Goal: Task Accomplishment & Management: Manage account settings

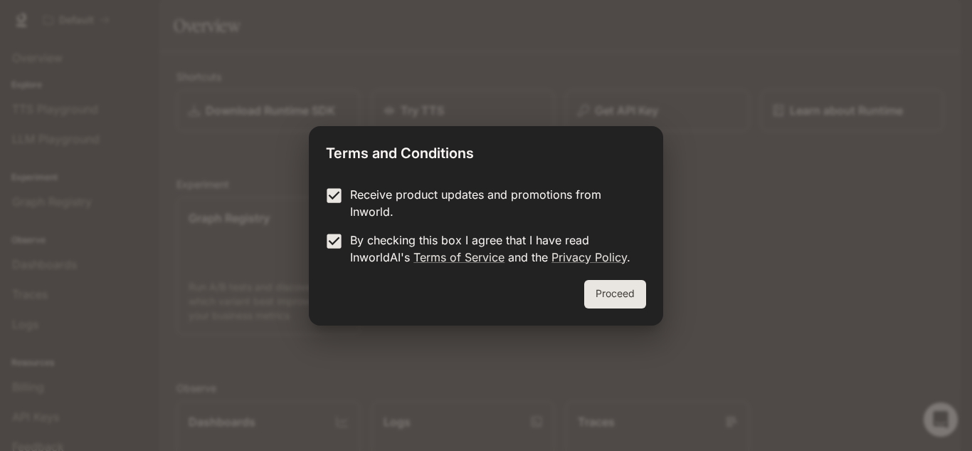
click at [596, 293] on button "Proceed" at bounding box center [615, 294] width 62 height 28
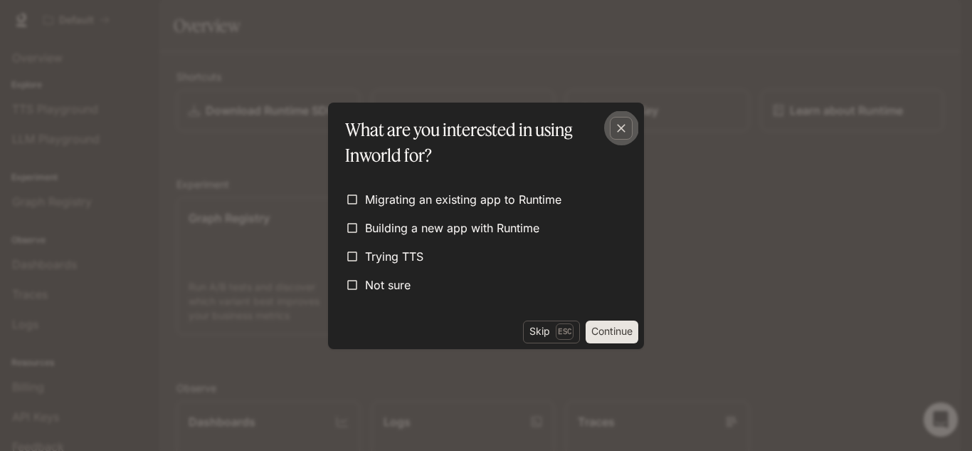
click at [618, 128] on icon "button" at bounding box center [621, 128] width 14 height 14
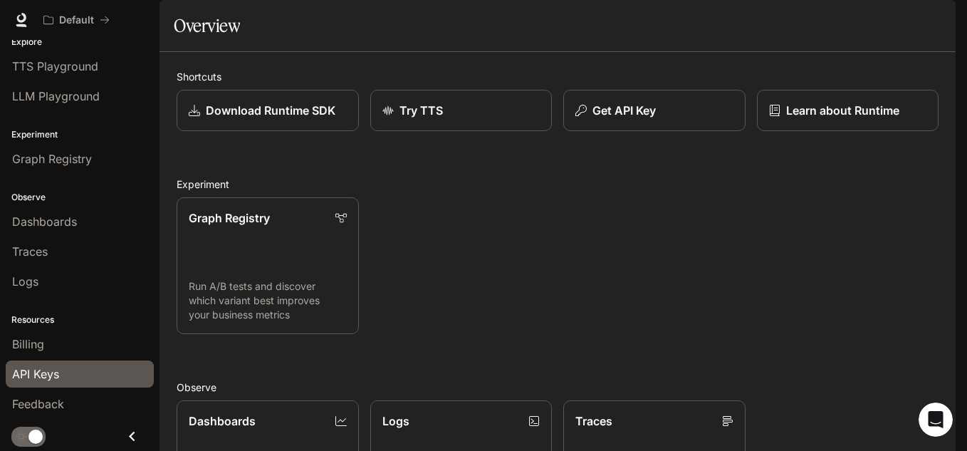
click at [51, 377] on span "API Keys" at bounding box center [35, 373] width 47 height 17
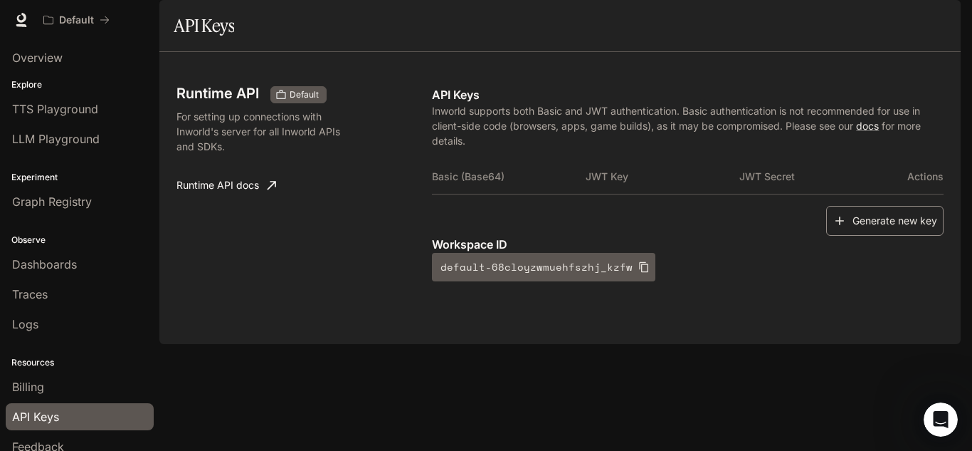
click at [880, 236] on button "Generate new key" at bounding box center [884, 221] width 117 height 31
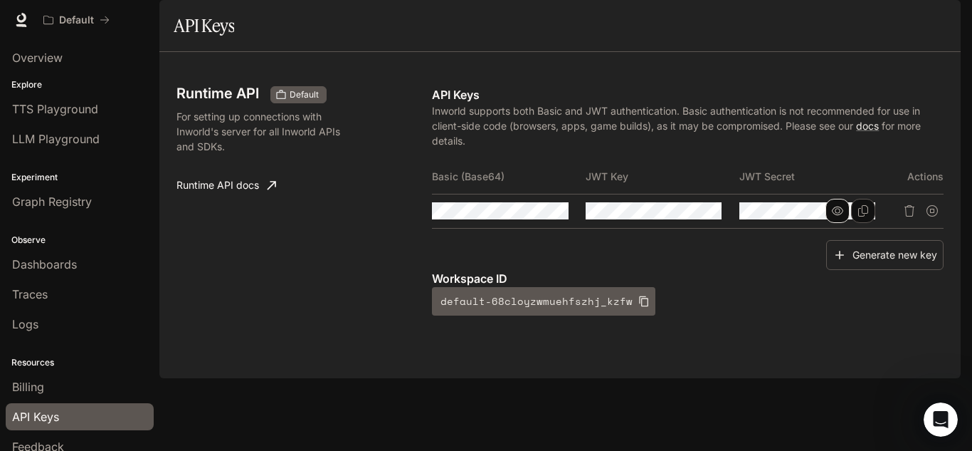
click at [835, 216] on icon "button" at bounding box center [837, 210] width 11 height 11
click at [910, 216] on icon "Delete API key" at bounding box center [909, 210] width 11 height 11
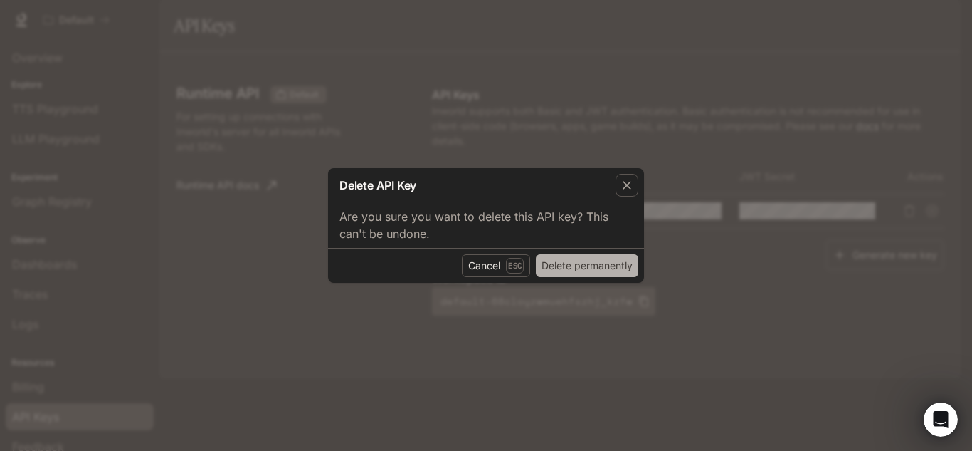
click at [589, 263] on button "Delete permanently" at bounding box center [587, 265] width 102 height 23
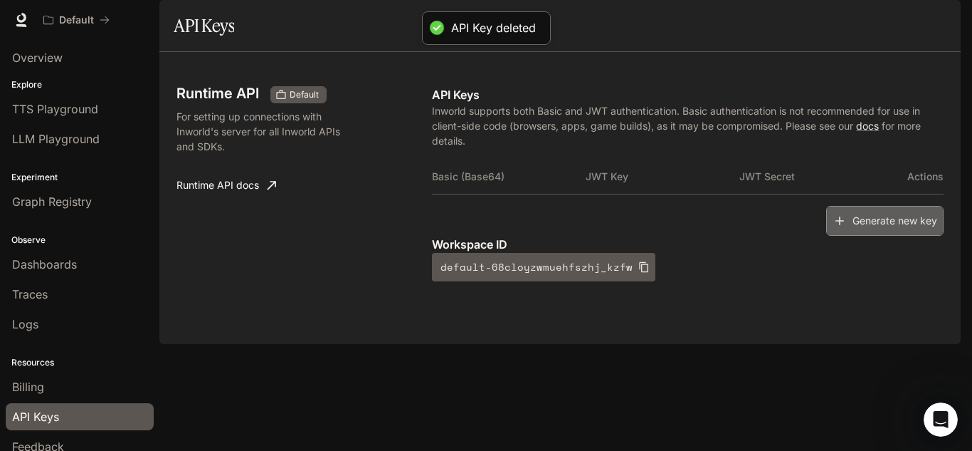
click at [848, 236] on button "Generate new key" at bounding box center [884, 221] width 117 height 31
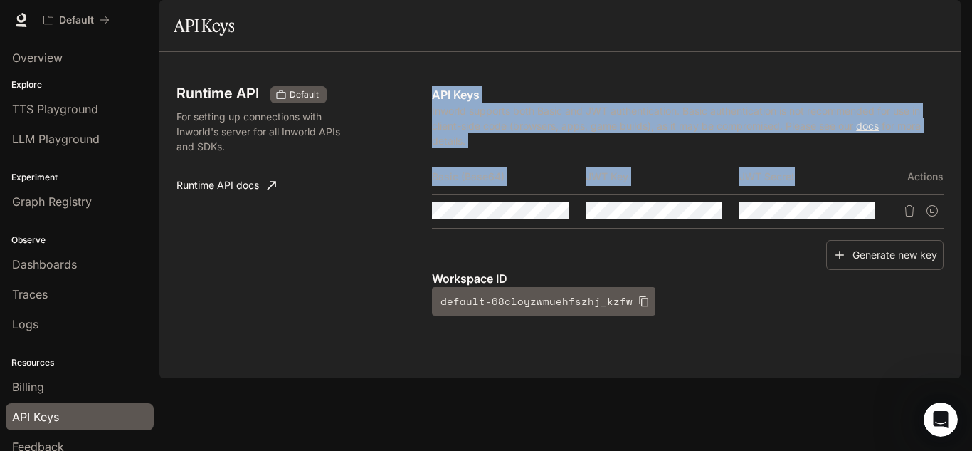
drag, startPoint x: 411, startPoint y: 211, endPoint x: 796, endPoint y: 219, distance: 385.8
click at [796, 219] on div "Runtime API Default For setting up connections with Inworld's server for all In…" at bounding box center [560, 215] width 767 height 292
click at [786, 194] on th "JWT Secret" at bounding box center [816, 176] width 154 height 34
drag, startPoint x: 431, startPoint y: 216, endPoint x: 636, endPoint y: 221, distance: 205.8
click at [636, 221] on div "Runtime API Default For setting up connections with Inworld's server for all In…" at bounding box center [560, 215] width 767 height 292
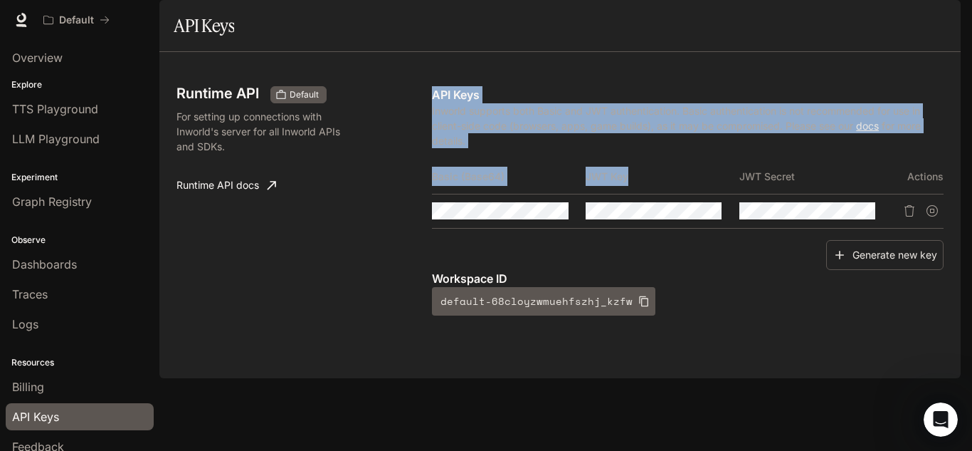
drag, startPoint x: 637, startPoint y: 221, endPoint x: 750, endPoint y: 207, distance: 114.0
click at [638, 194] on th "JWT Key" at bounding box center [663, 176] width 154 height 34
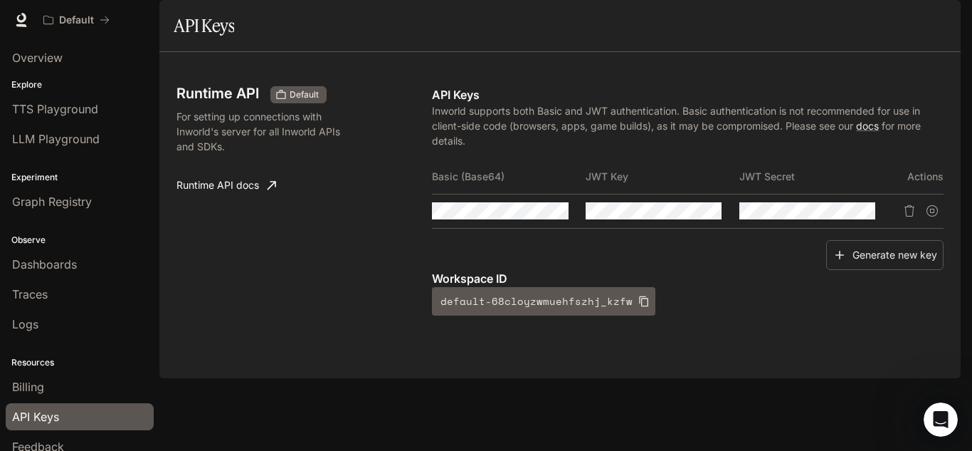
click at [795, 194] on th "JWT Secret" at bounding box center [816, 176] width 154 height 34
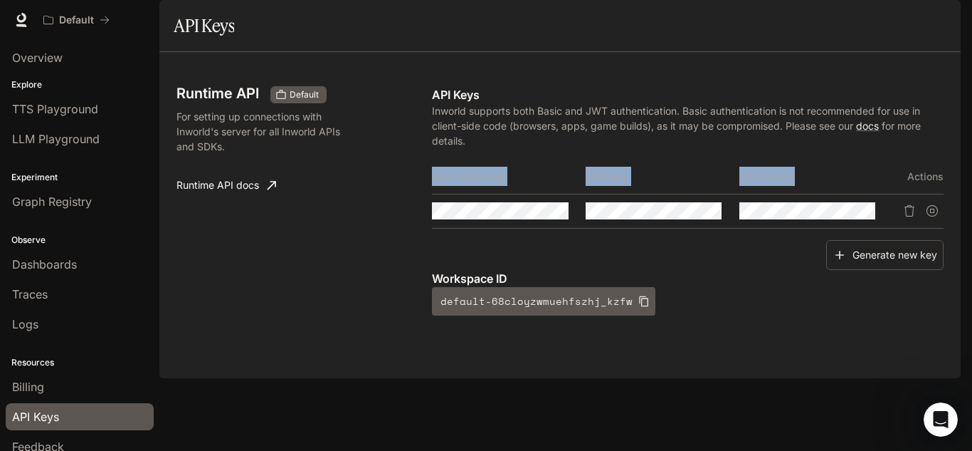
drag, startPoint x: 795, startPoint y: 212, endPoint x: 434, endPoint y: 213, distance: 360.8
click at [434, 194] on tr "Basic (Base64) JWT Key JWT Secret Actions" at bounding box center [688, 176] width 512 height 34
copy tr "Basic (Base64) JWT Key JWT Secret"
click at [556, 216] on icon "Copy Basic (Base64)" at bounding box center [556, 210] width 11 height 11
click at [707, 216] on icon "Copy Key" at bounding box center [710, 210] width 11 height 11
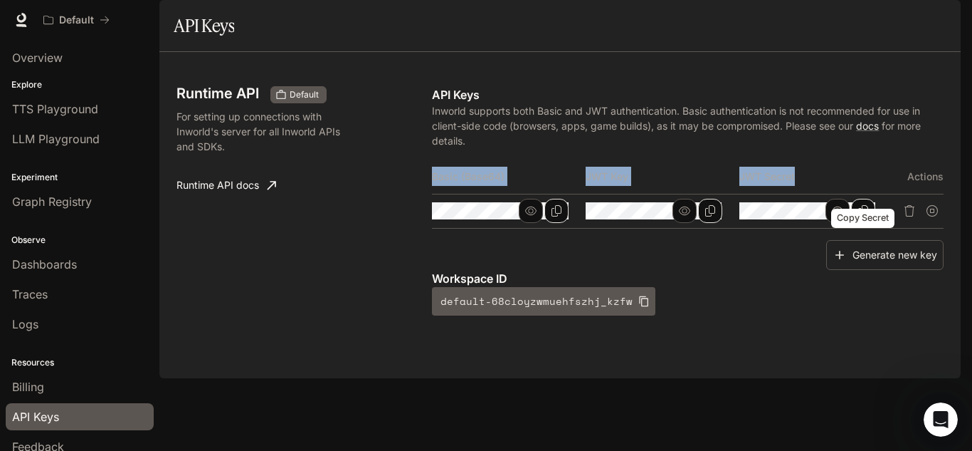
click at [856, 223] on button "Copy Secret" at bounding box center [863, 211] width 24 height 24
